Goal: Information Seeking & Learning: Learn about a topic

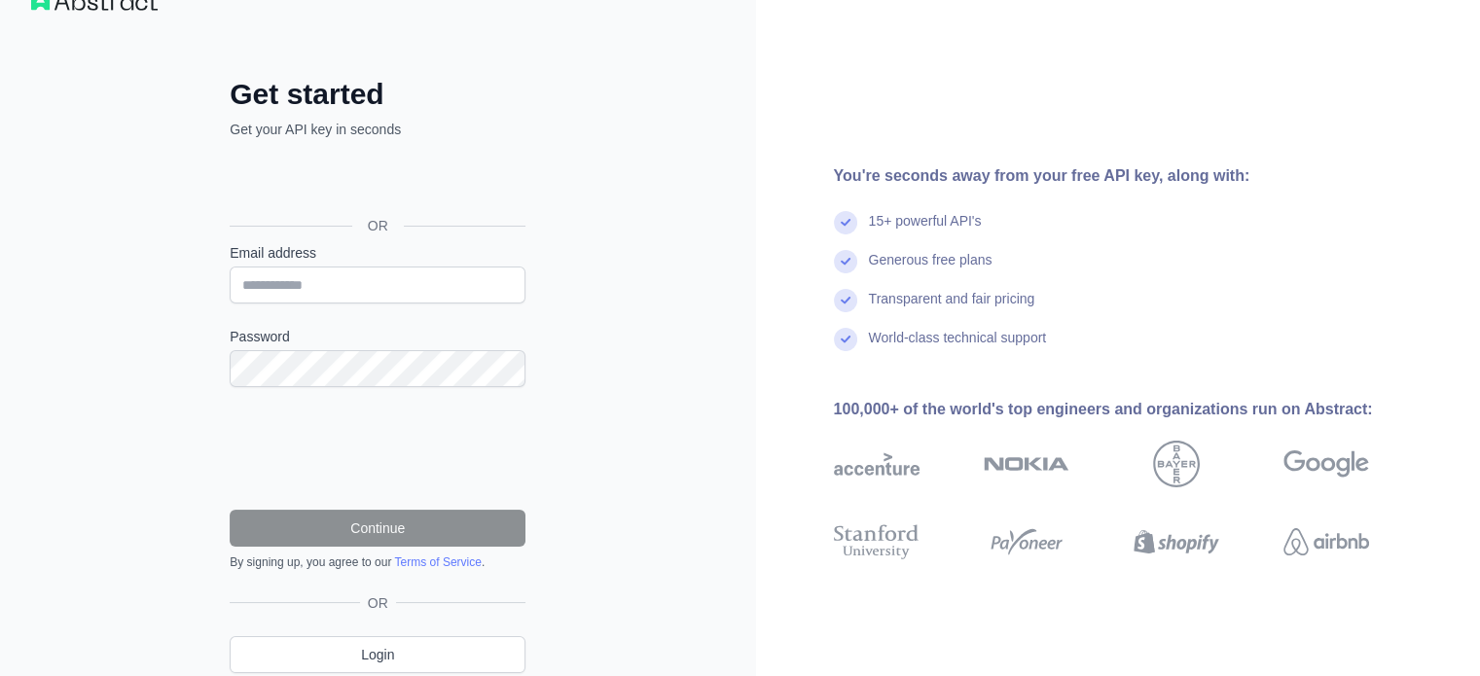
scroll to position [120, 0]
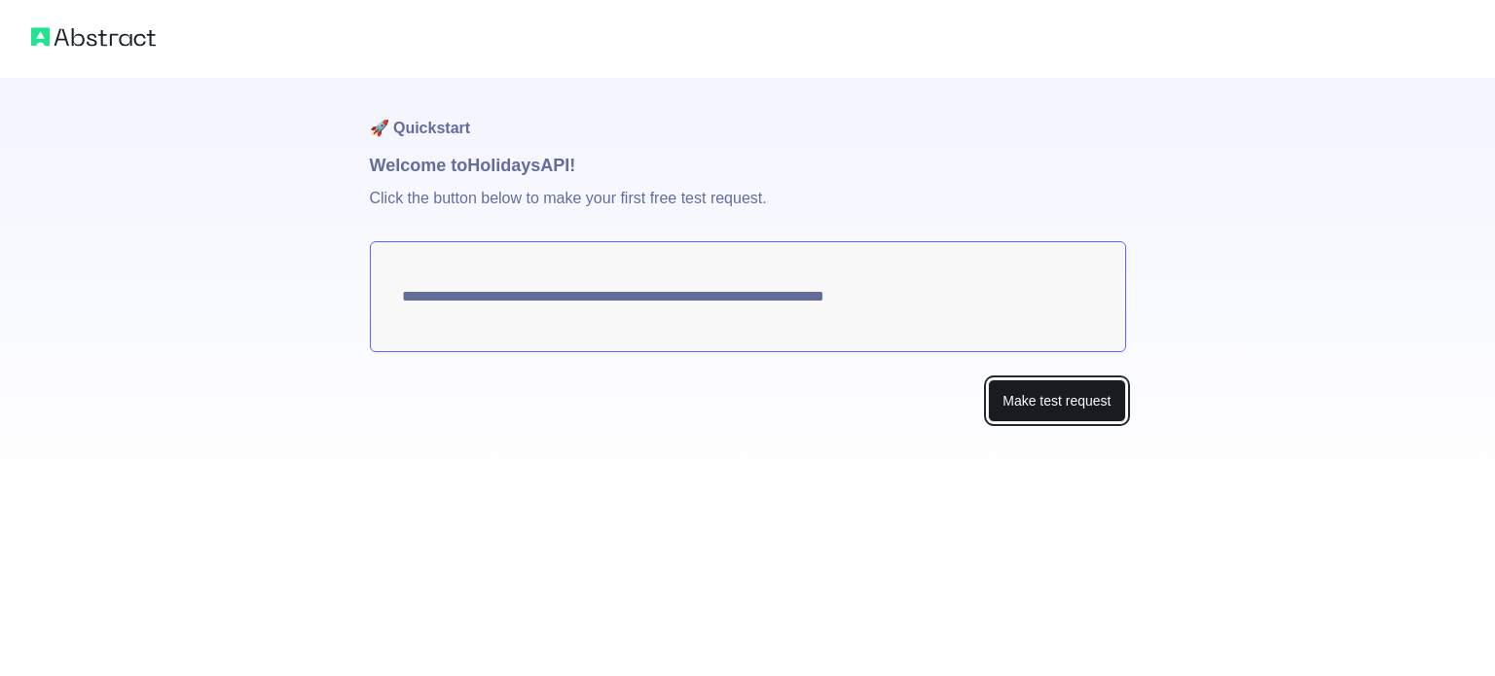
click at [1090, 405] on button "Make test request" at bounding box center [1056, 402] width 137 height 44
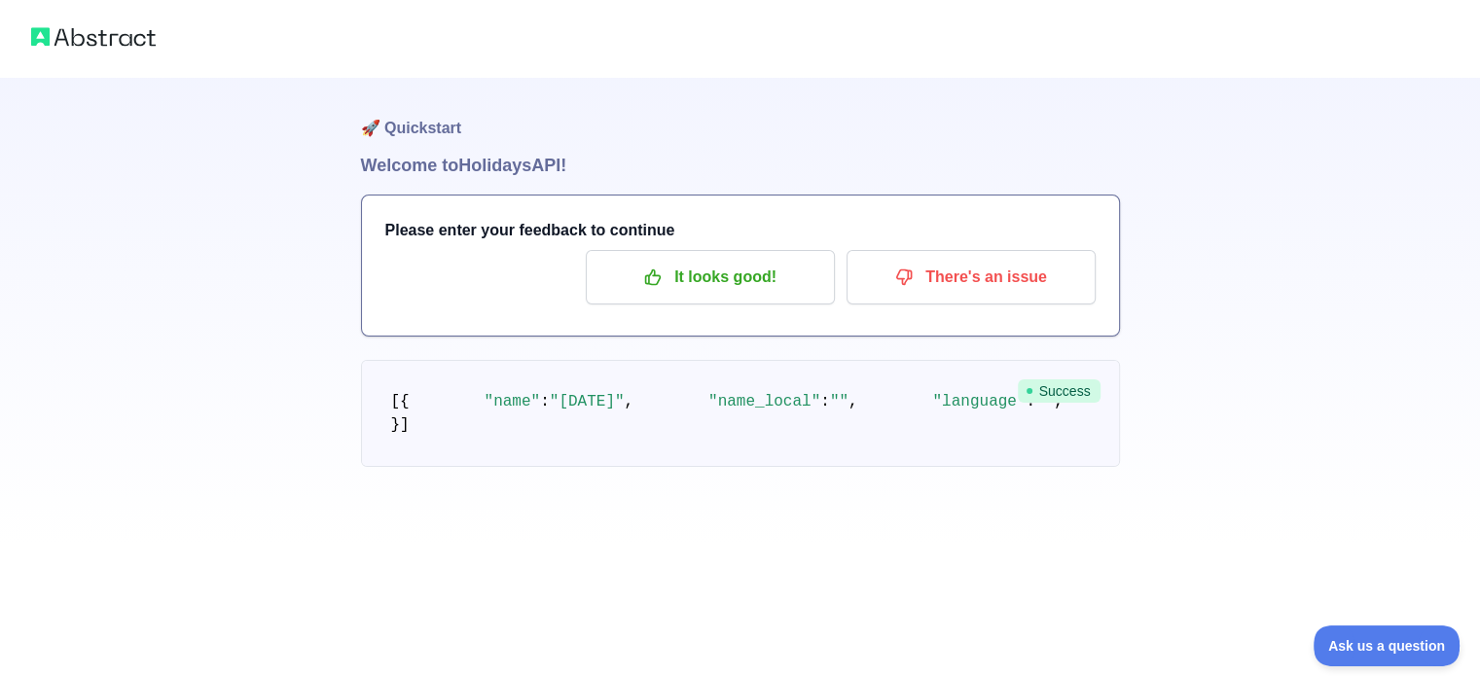
scroll to position [195, 0]
drag, startPoint x: 572, startPoint y: 369, endPoint x: 680, endPoint y: 369, distance: 108.0
click at [434, 130] on h1 "🚀 Quickstart" at bounding box center [740, 115] width 759 height 74
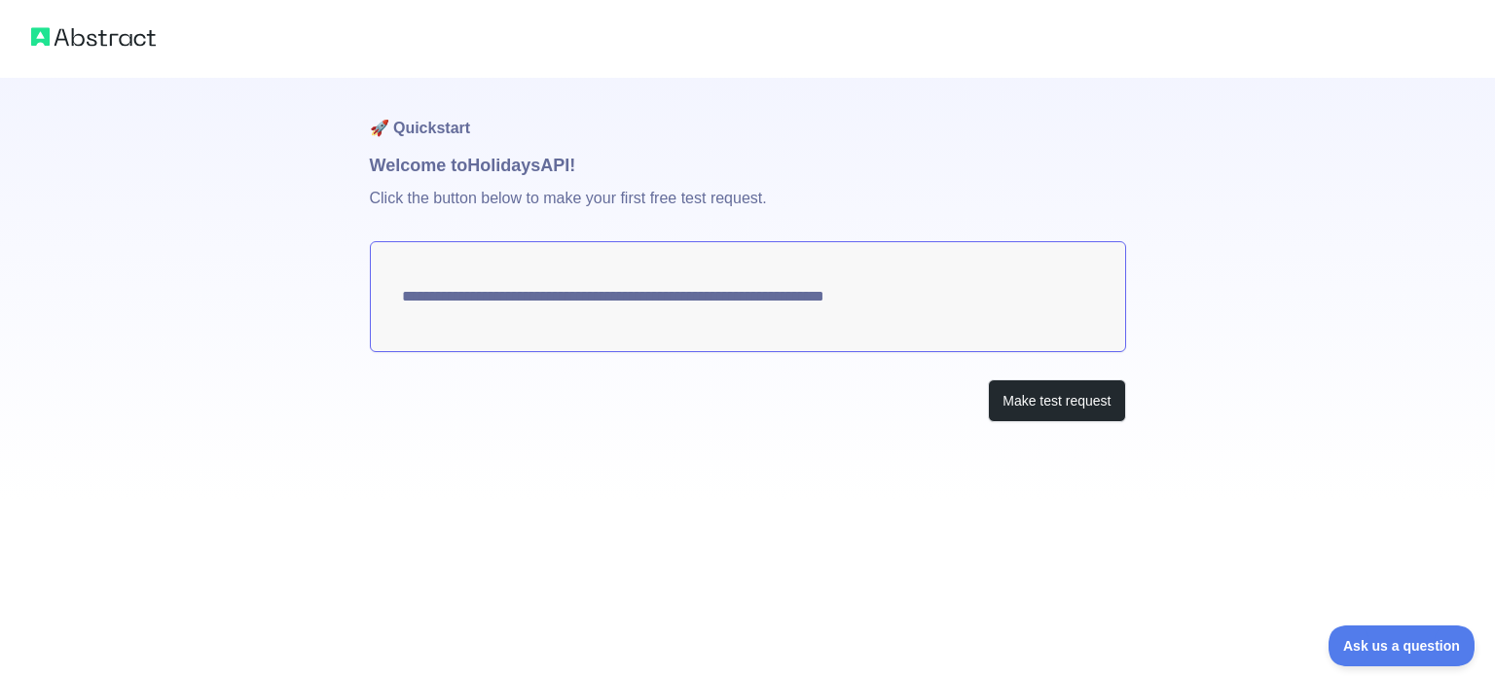
click at [1004, 300] on textarea "**********" at bounding box center [748, 296] width 756 height 111
click at [1020, 403] on button "Make test request" at bounding box center [1056, 402] width 137 height 44
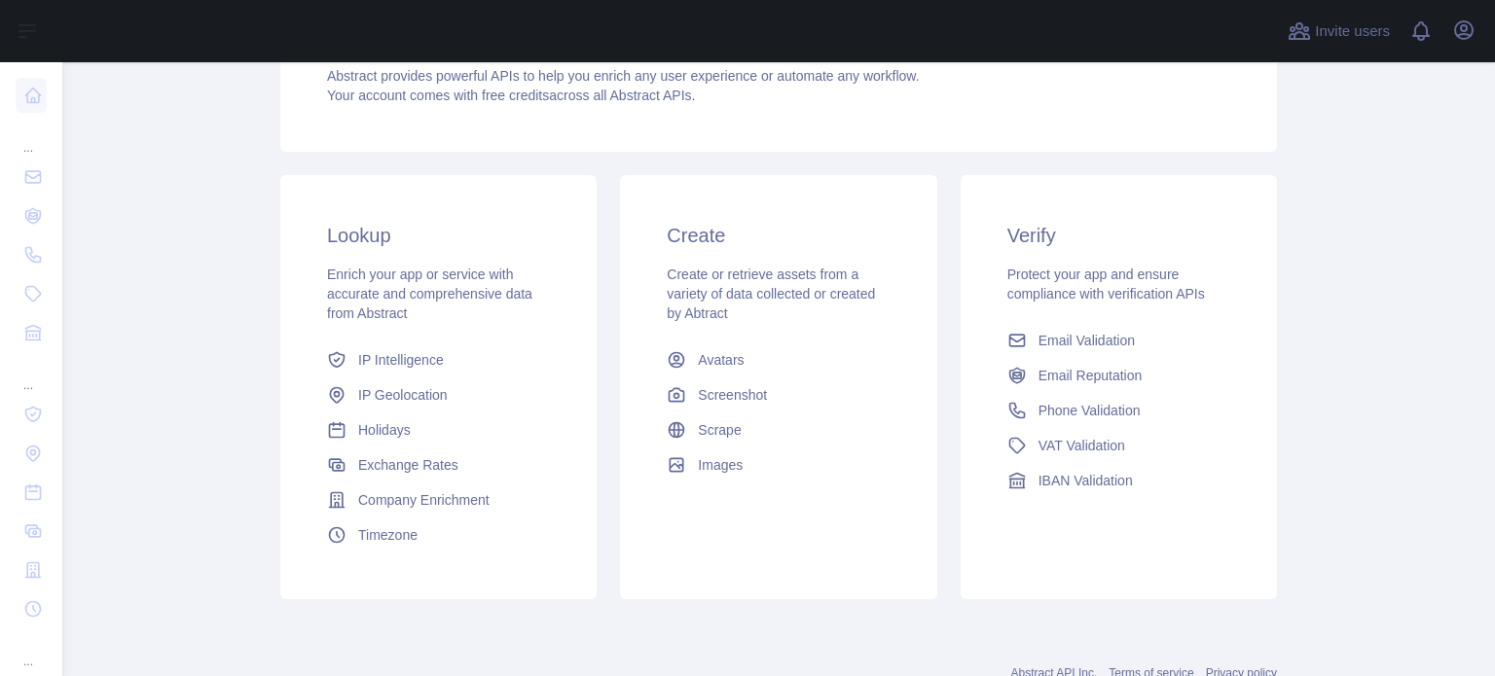
scroll to position [195, 0]
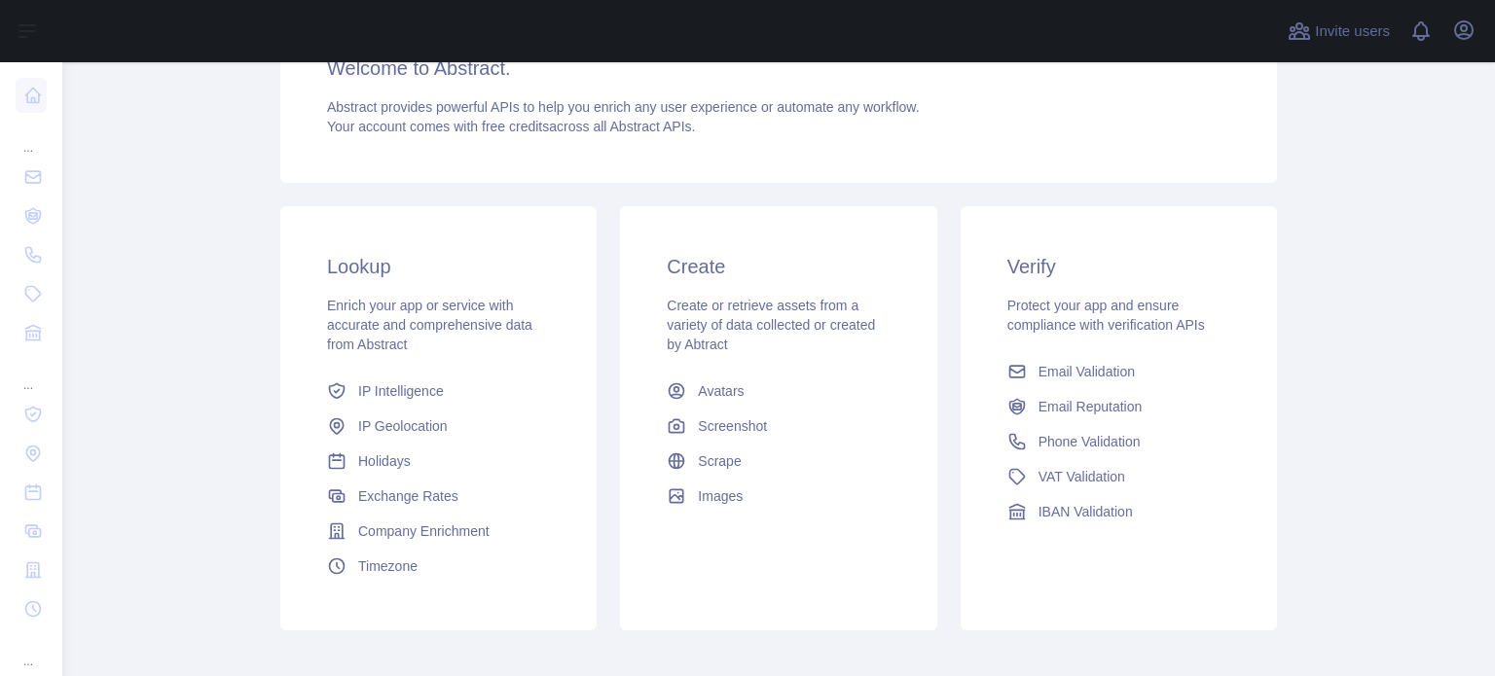
click at [680, 291] on div "Create Create or retrieve assets from a variety of data collected or created by…" at bounding box center [778, 383] width 316 height 354
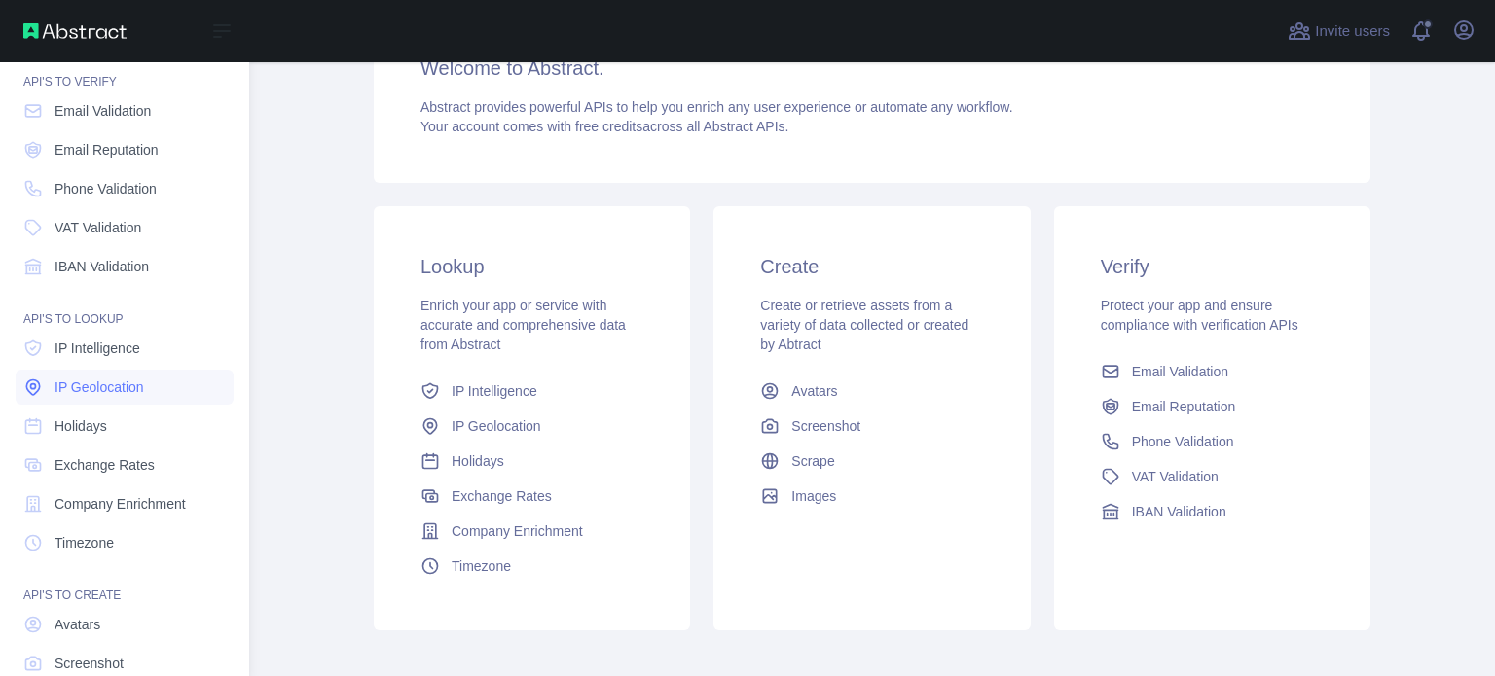
scroll to position [129, 0]
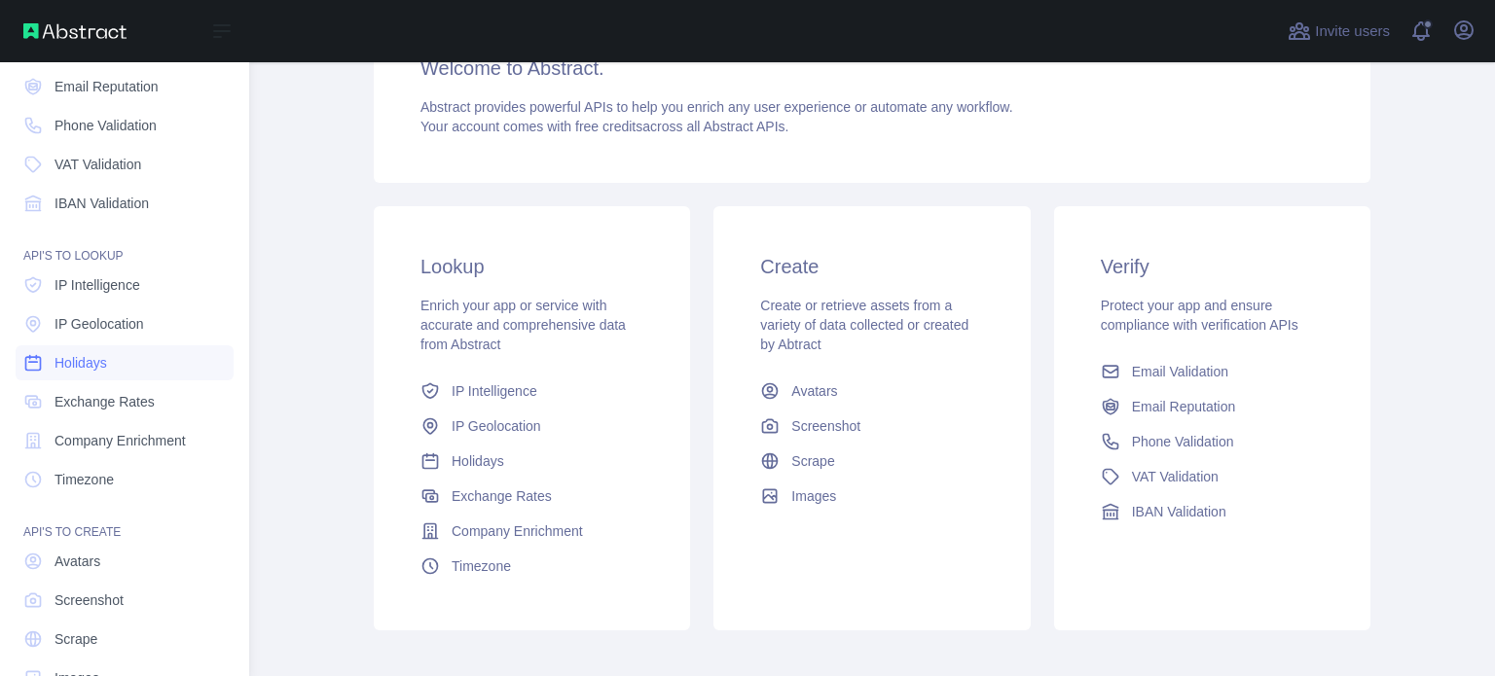
click at [140, 365] on link "Holidays" at bounding box center [125, 362] width 218 height 35
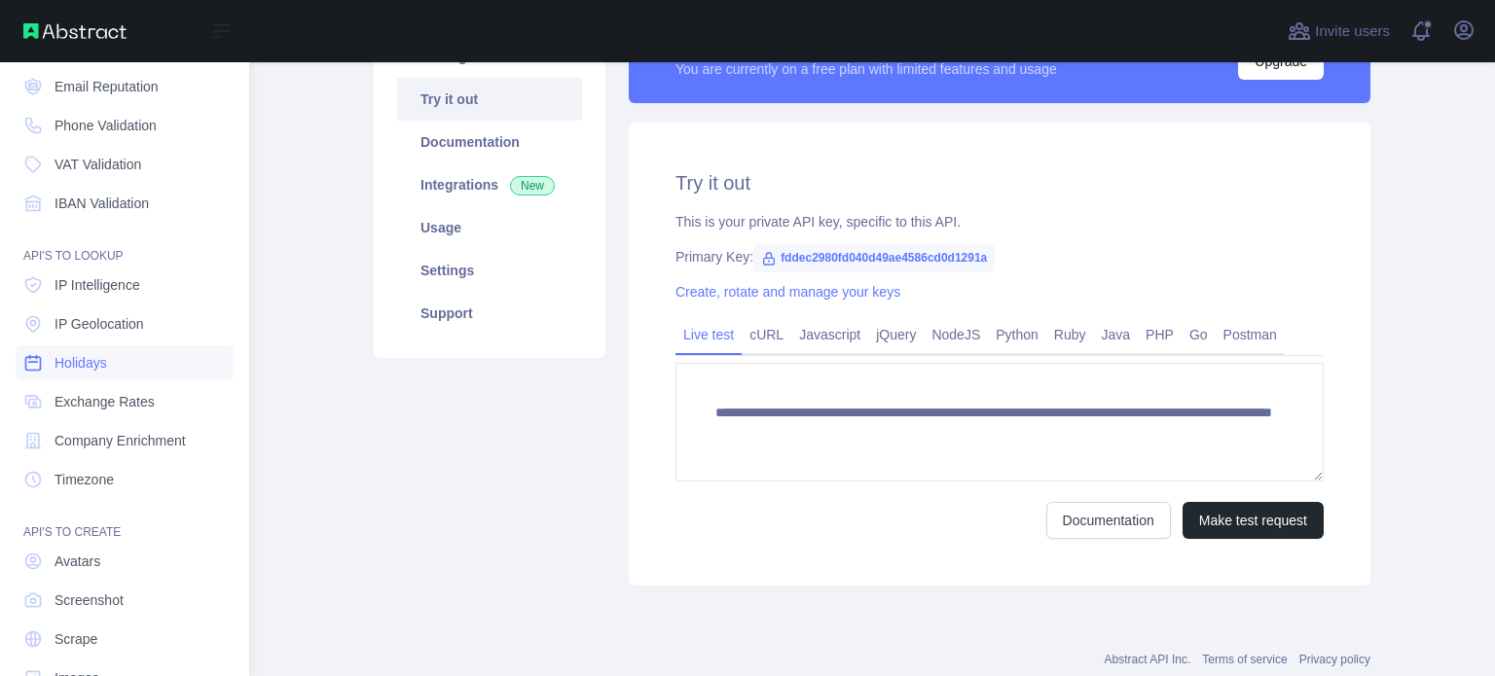
scroll to position [195, 0]
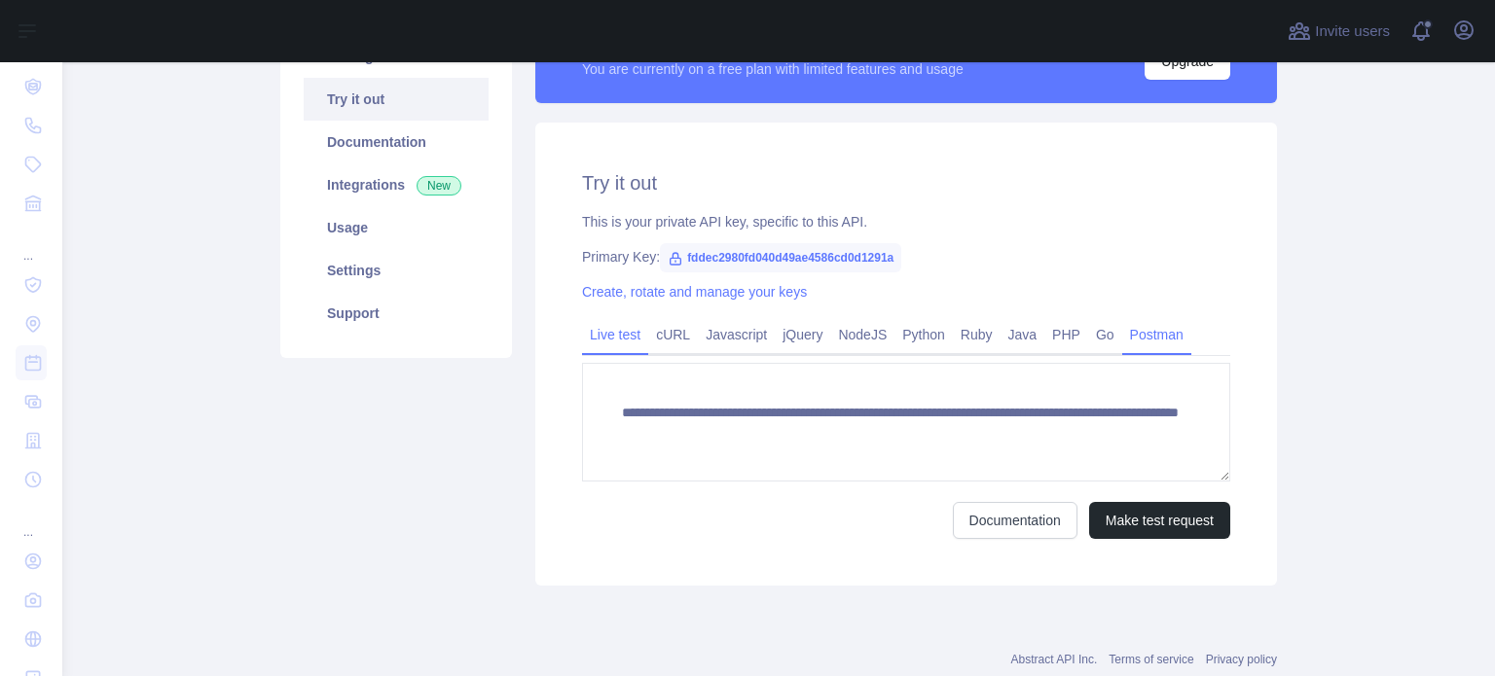
click at [1146, 335] on link "Postman" at bounding box center [1156, 334] width 69 height 31
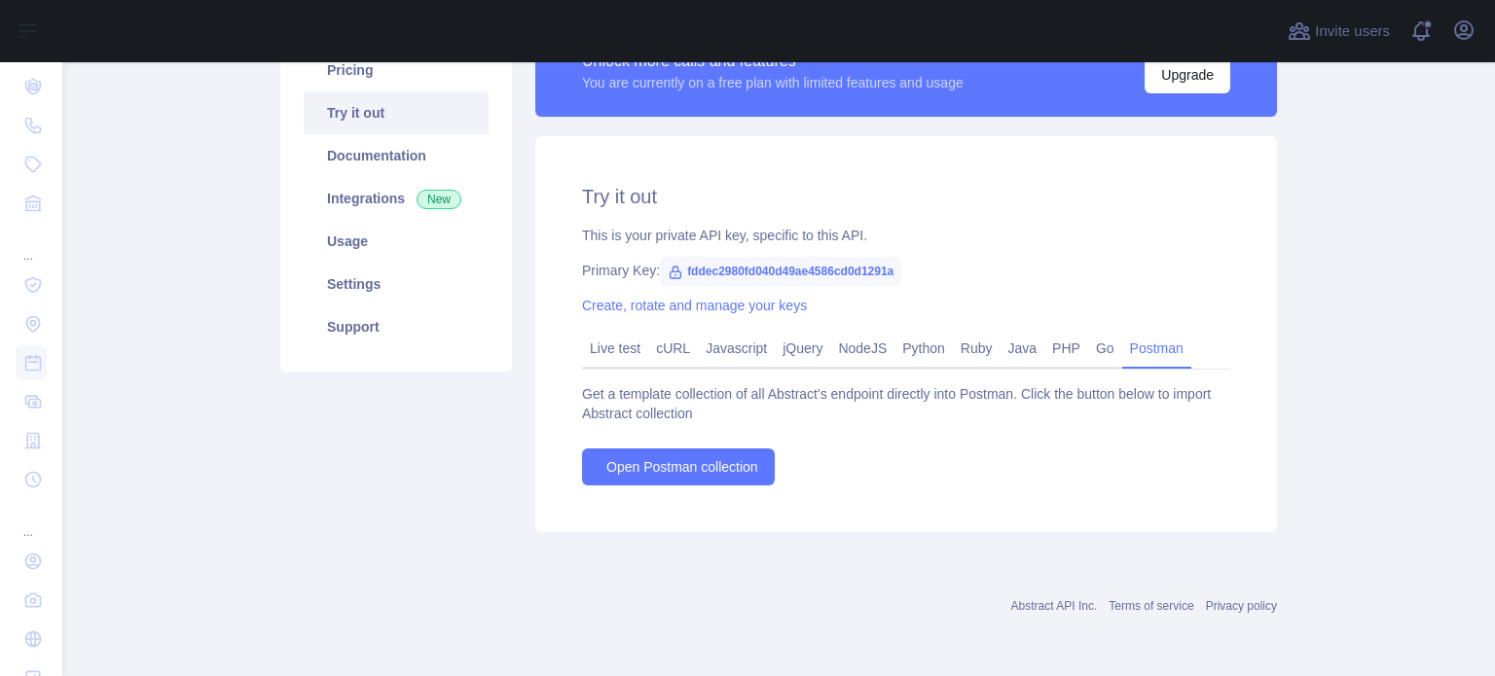
scroll to position [181, 0]
click at [665, 470] on span "Open Postman collection" at bounding box center [682, 466] width 152 height 19
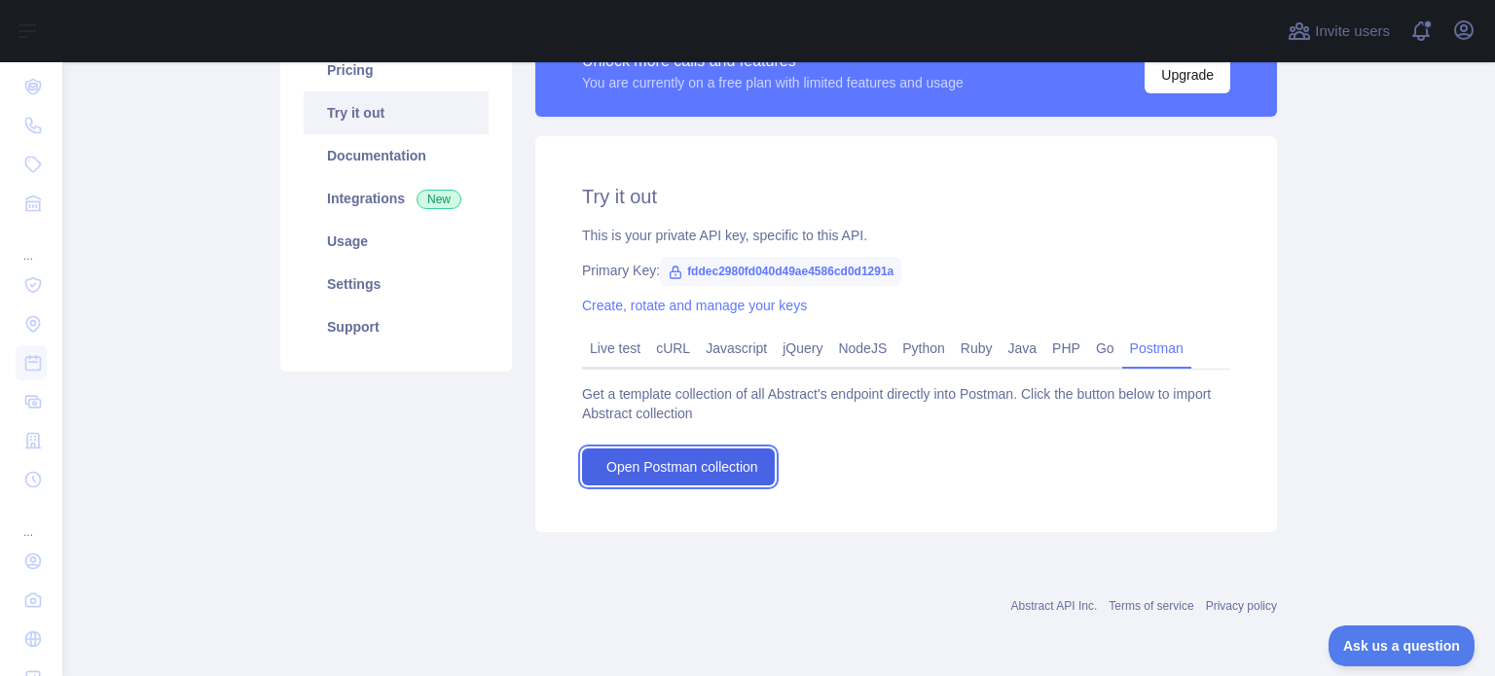
scroll to position [0, 0]
click at [607, 353] on link "Live test" at bounding box center [615, 348] width 66 height 31
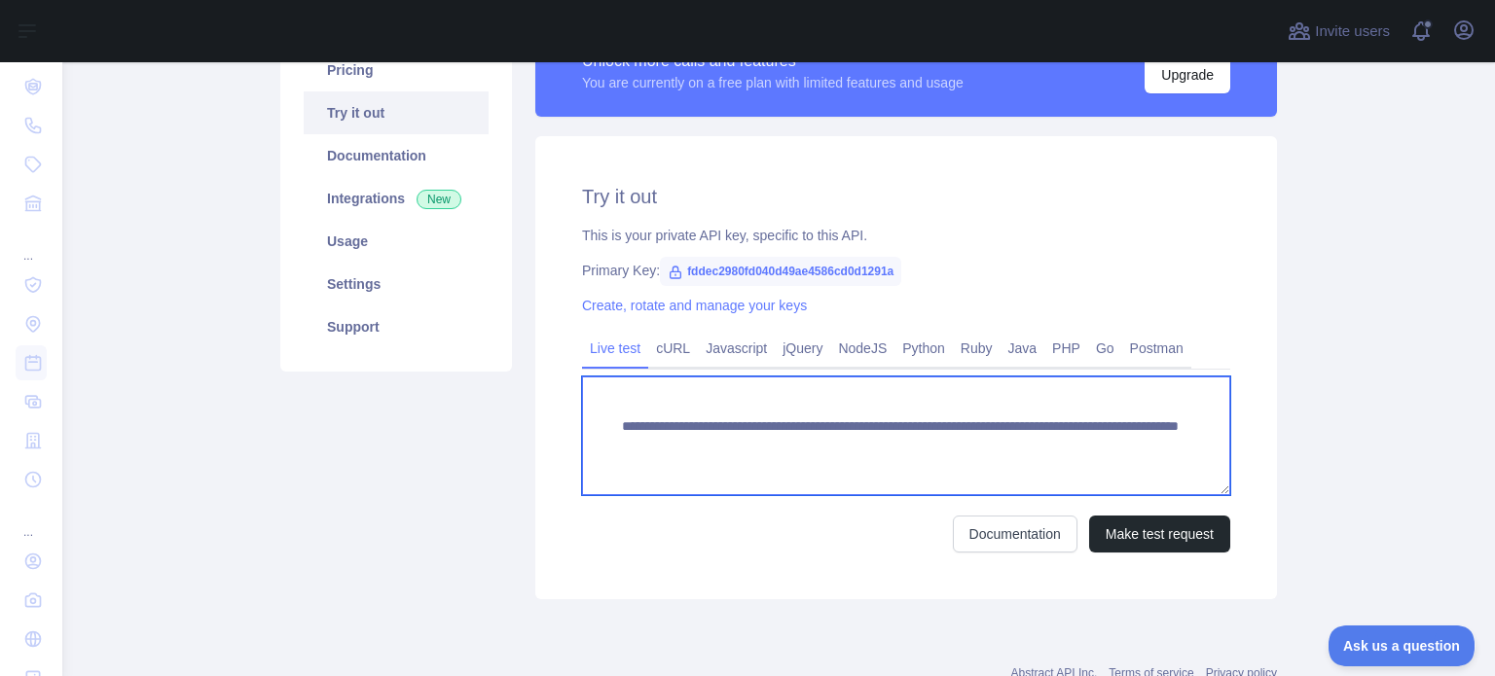
drag, startPoint x: 775, startPoint y: 478, endPoint x: 490, endPoint y: 397, distance: 295.4
click at [490, 397] on div "**********" at bounding box center [779, 312] width 1020 height 597
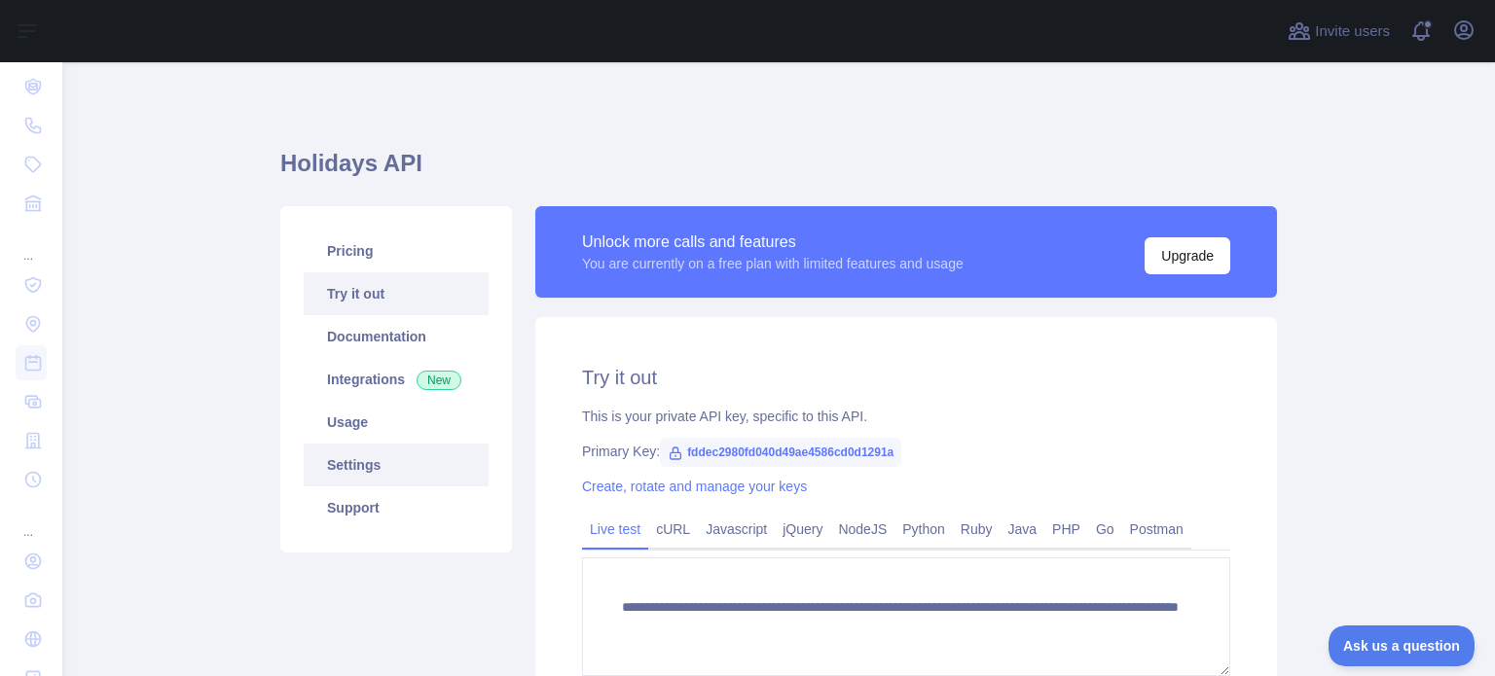
click at [370, 470] on link "Settings" at bounding box center [396, 465] width 185 height 43
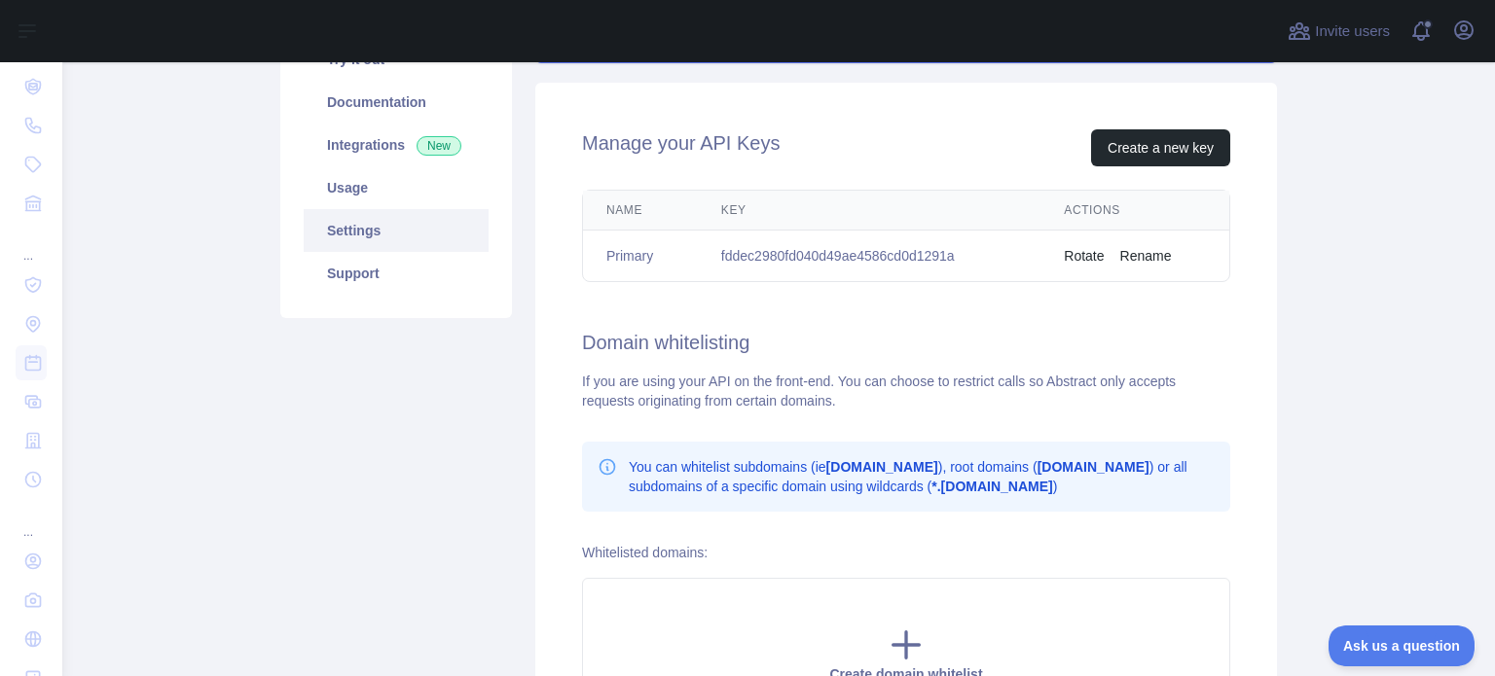
scroll to position [195, 0]
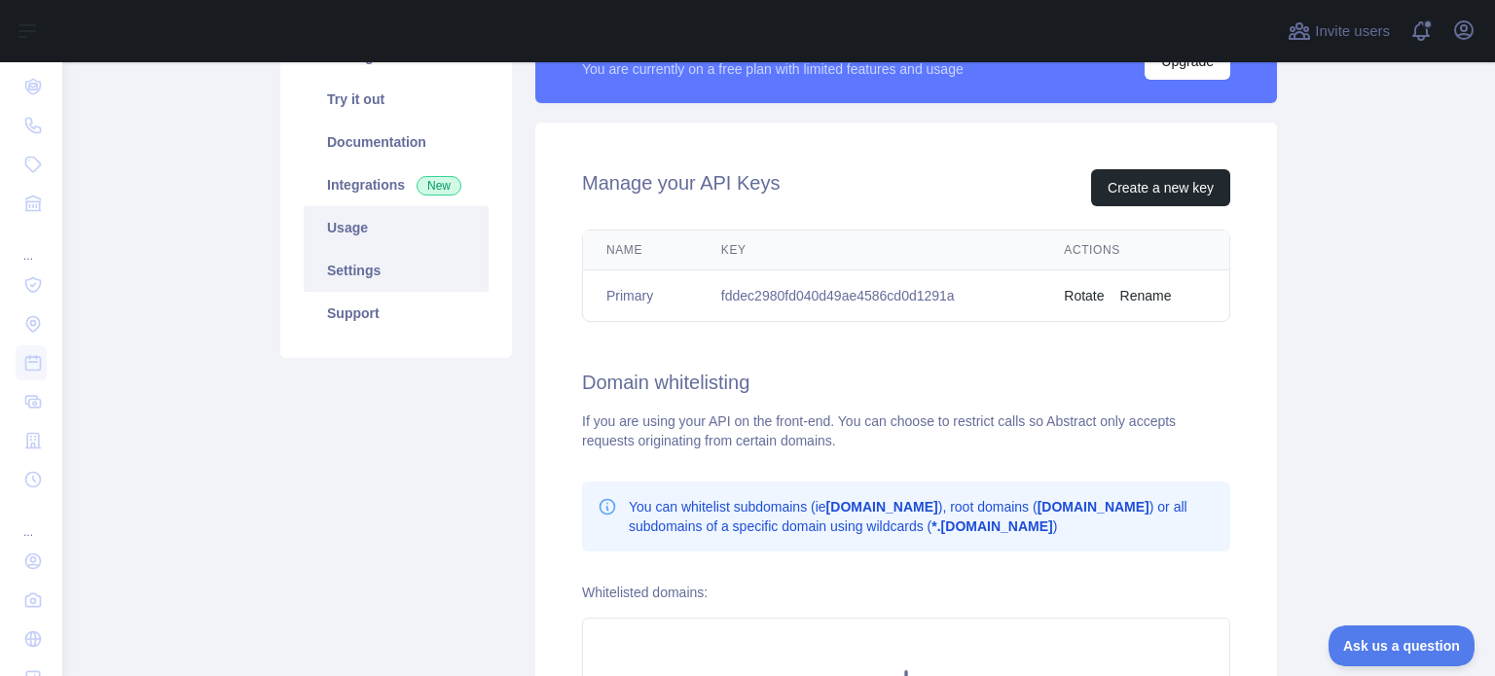
click at [393, 234] on link "Usage" at bounding box center [396, 227] width 185 height 43
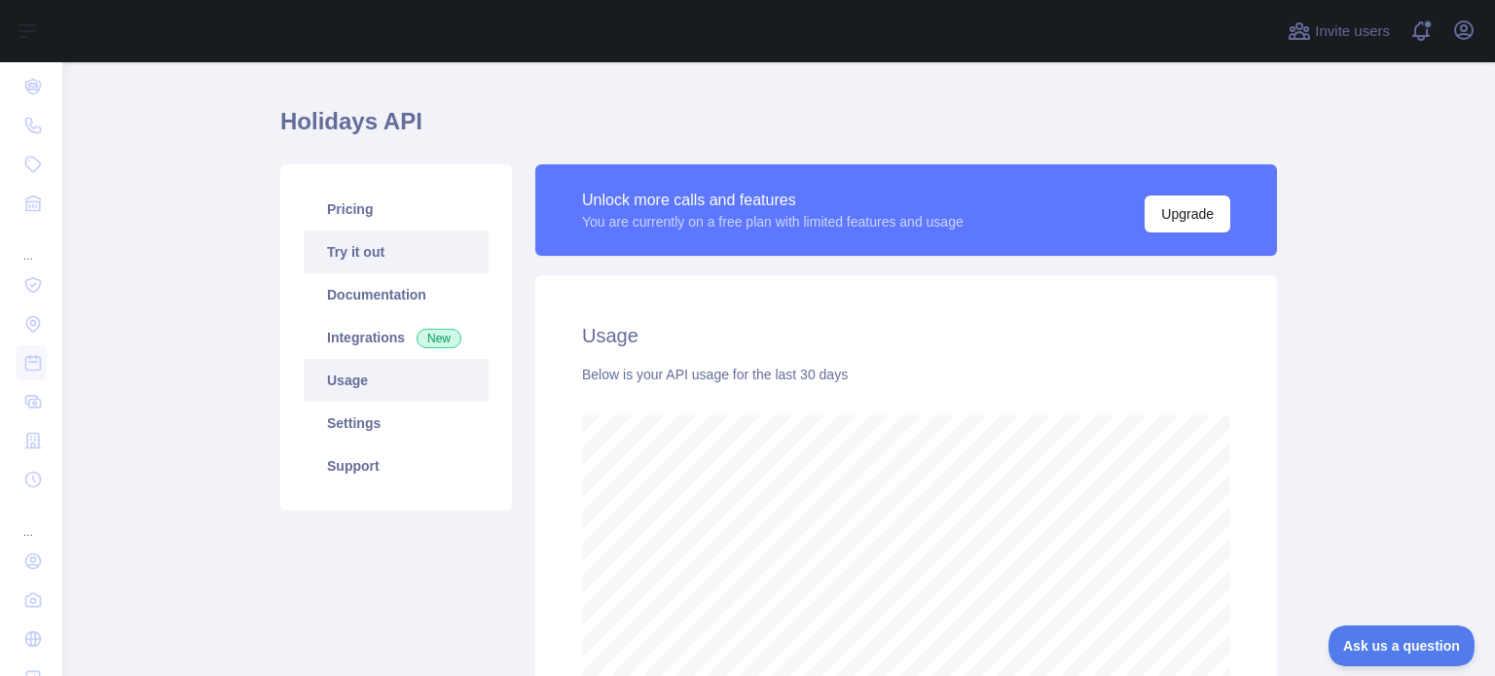
scroll to position [35, 0]
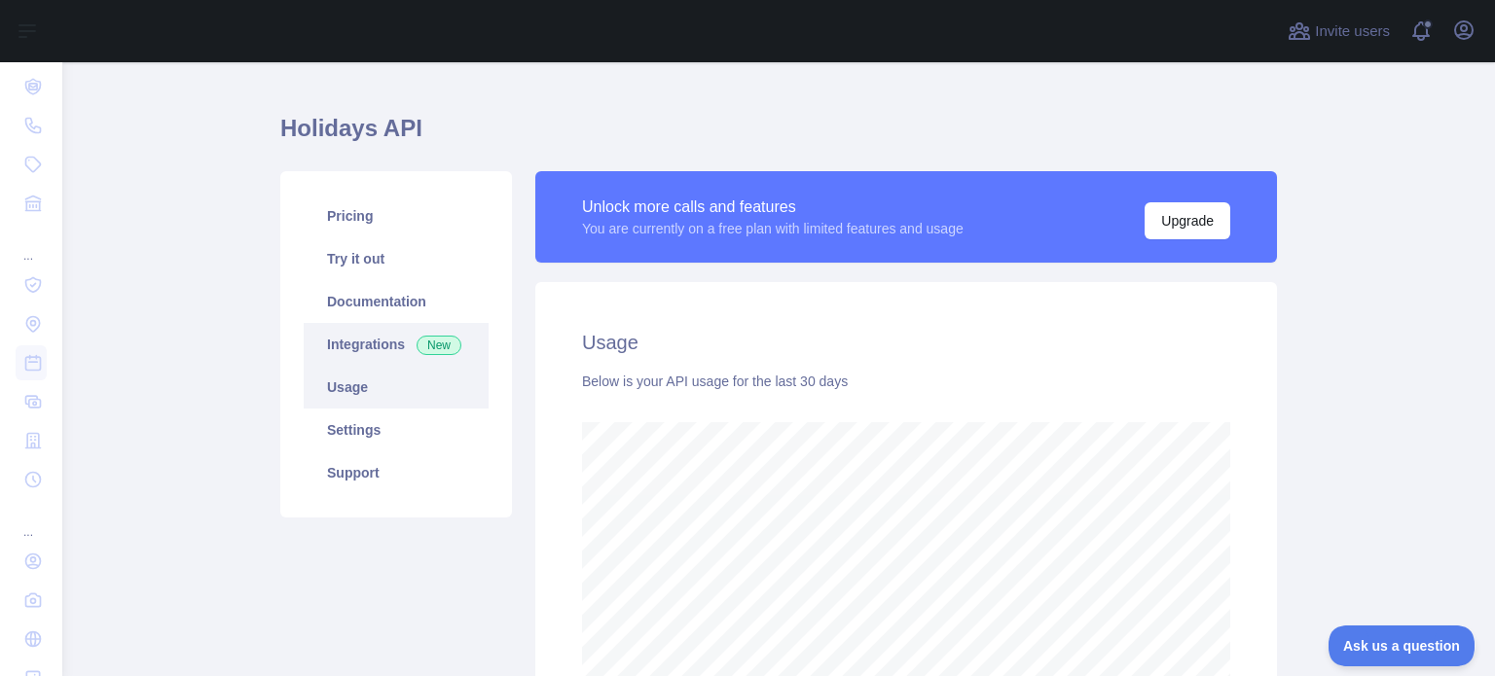
click at [376, 337] on link "Integrations New" at bounding box center [396, 344] width 185 height 43
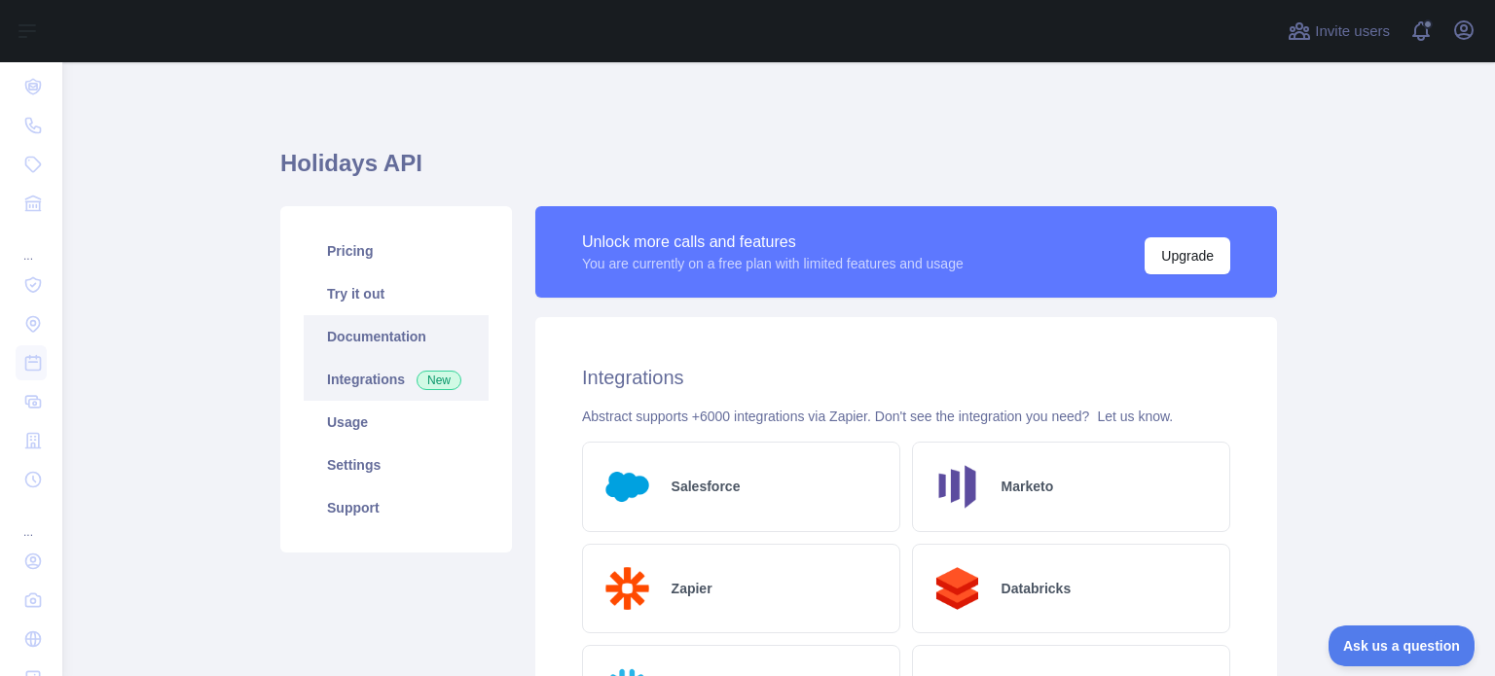
click at [379, 321] on link "Documentation" at bounding box center [396, 336] width 185 height 43
